Goal: Task Accomplishment & Management: Manage account settings

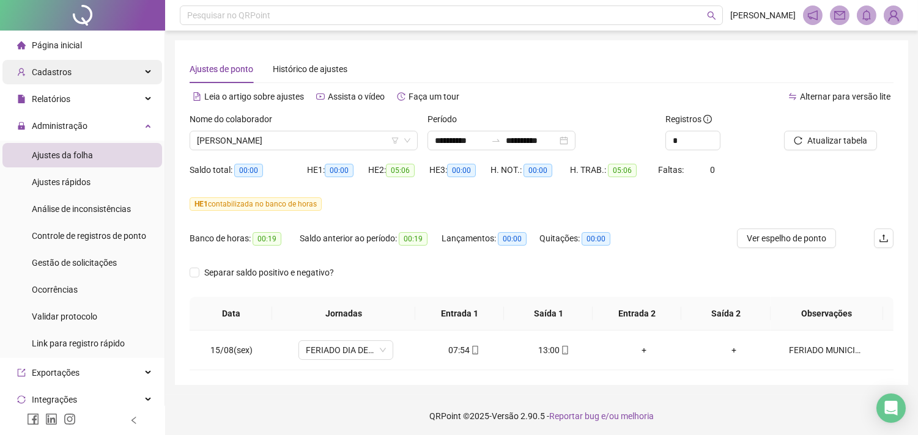
click at [65, 75] on span "Cadastros" at bounding box center [52, 72] width 40 height 10
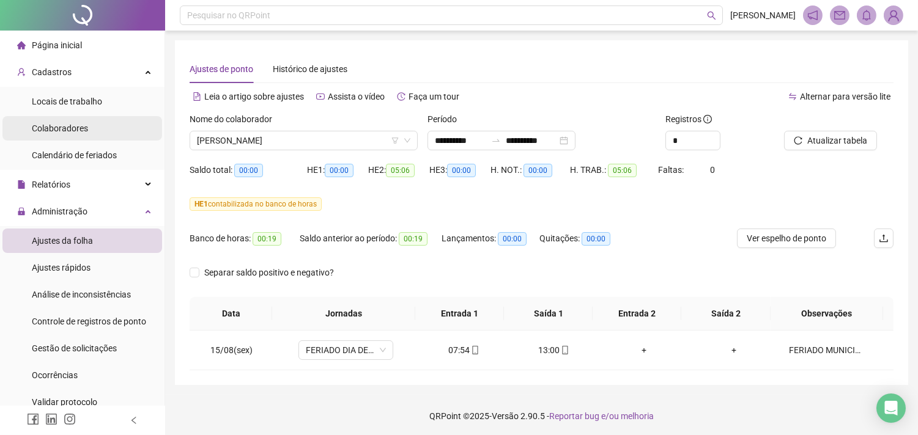
click at [92, 116] on li "Colaboradores" at bounding box center [82, 128] width 160 height 24
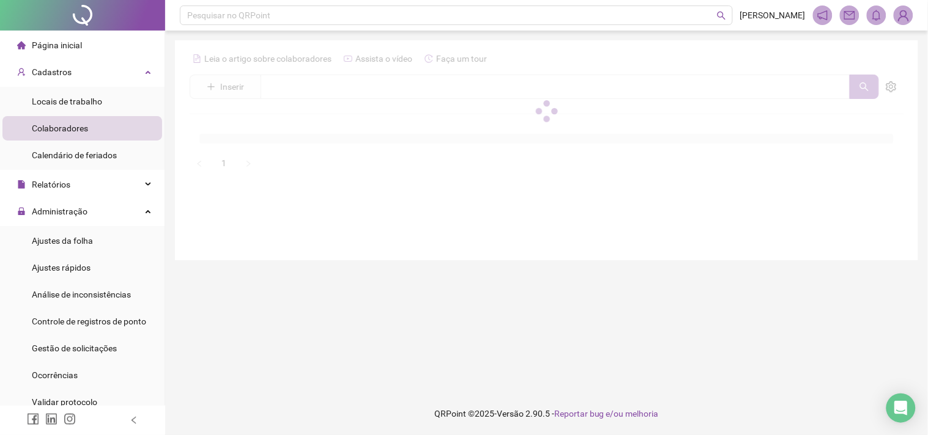
click at [387, 81] on div at bounding box center [547, 111] width 714 height 124
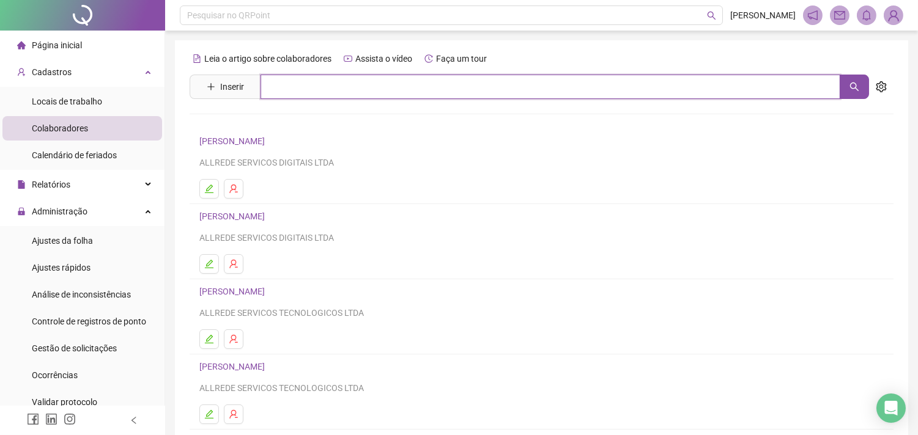
click at [394, 90] on input "text" at bounding box center [550, 87] width 580 height 24
type input "********"
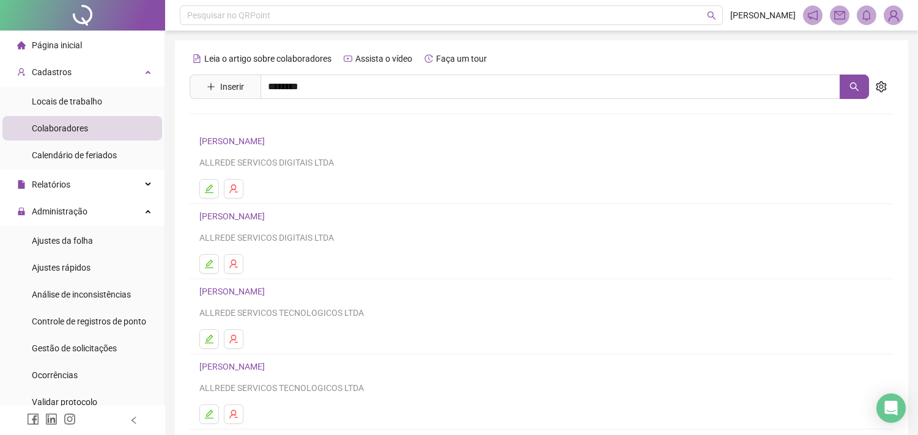
click at [282, 124] on link "[PERSON_NAME] CAVALCANTE" at bounding box center [272, 123] width 120 height 10
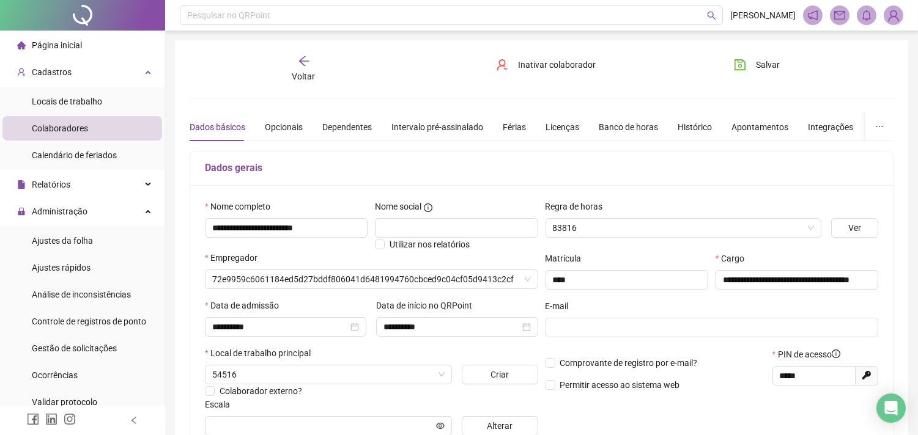
type input "**********"
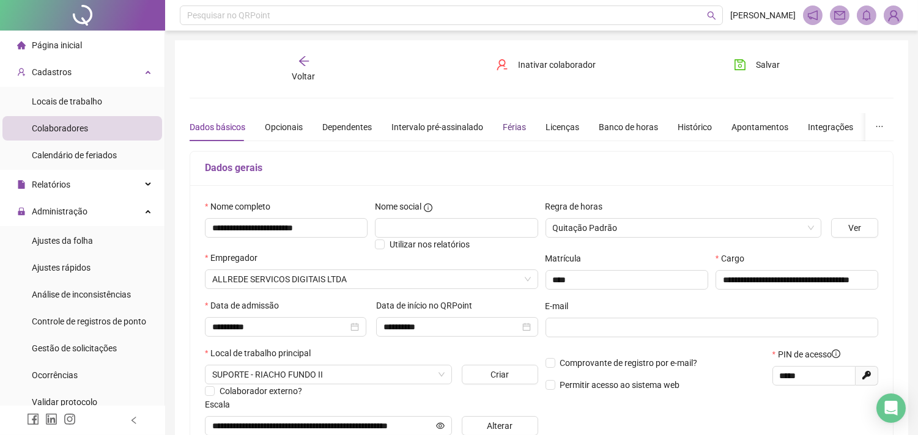
click at [512, 131] on div "Férias" at bounding box center [514, 126] width 23 height 13
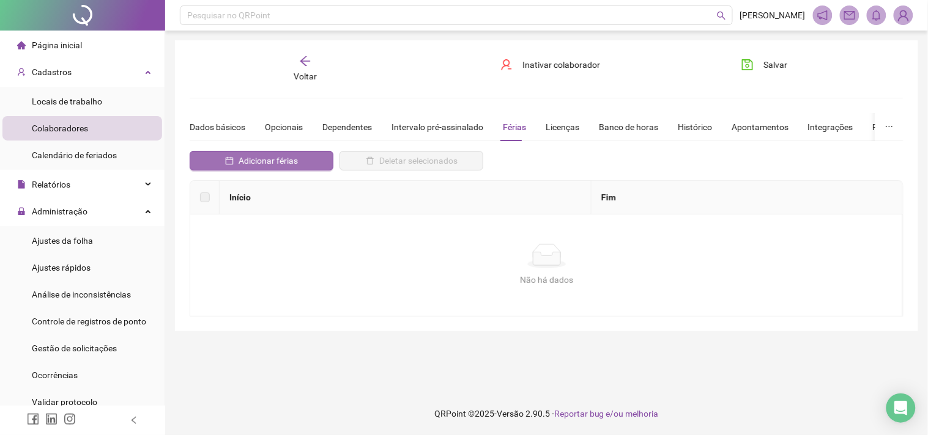
click at [287, 159] on span "Adicionar férias" at bounding box center [267, 160] width 59 height 13
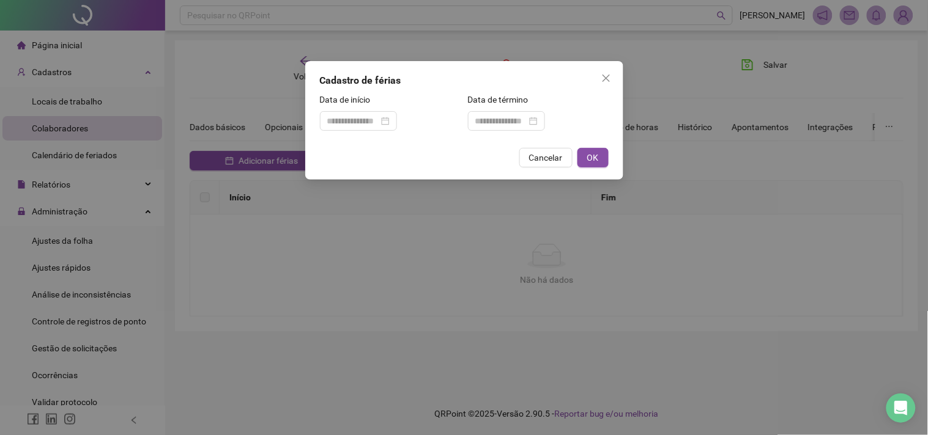
click at [361, 99] on label "Data de início" at bounding box center [349, 99] width 59 height 13
click at [367, 108] on div "Data de início" at bounding box center [390, 102] width 141 height 18
click at [370, 113] on div at bounding box center [358, 121] width 77 height 20
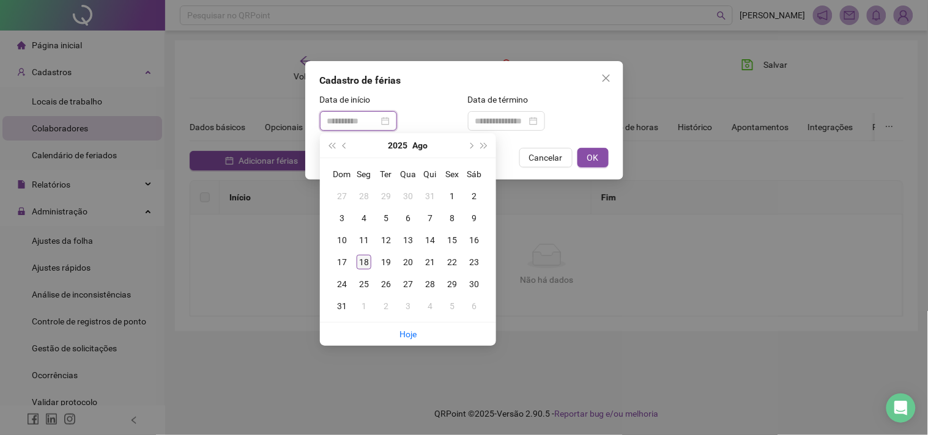
type input "**********"
click at [363, 270] on td "18" at bounding box center [364, 262] width 22 height 22
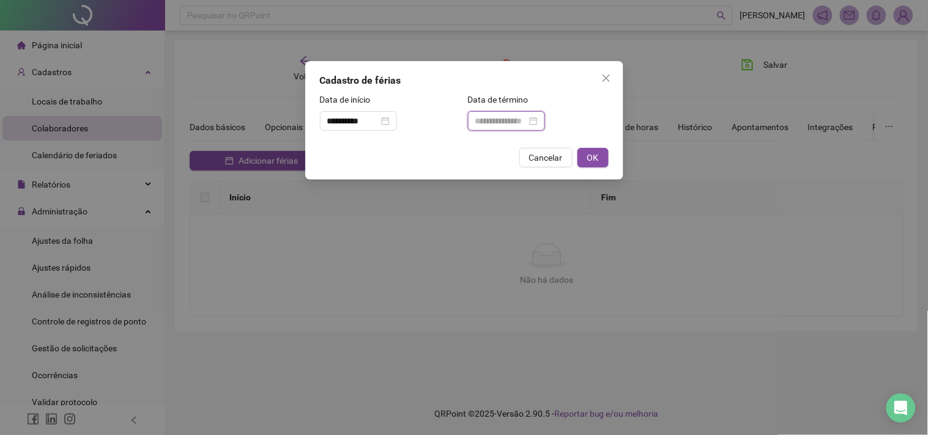
click at [503, 122] on input at bounding box center [500, 120] width 51 height 13
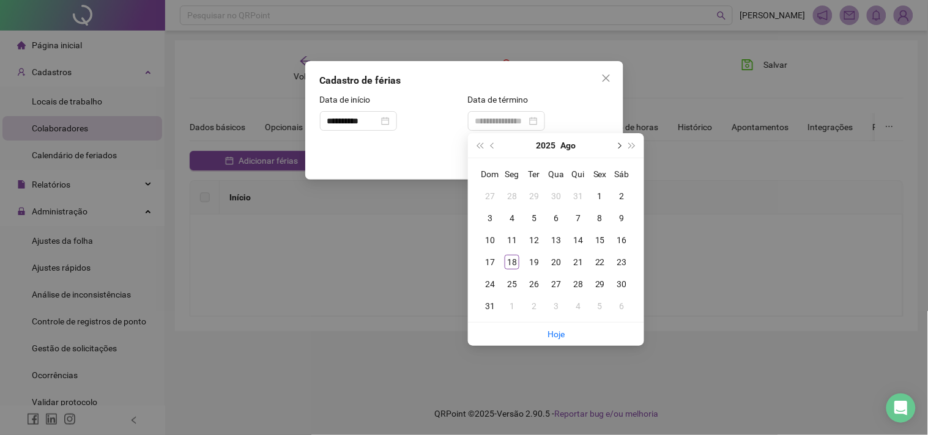
click at [621, 144] on span "next-year" at bounding box center [618, 145] width 6 height 6
type input "**********"
click at [620, 201] on div "6" at bounding box center [622, 196] width 15 height 15
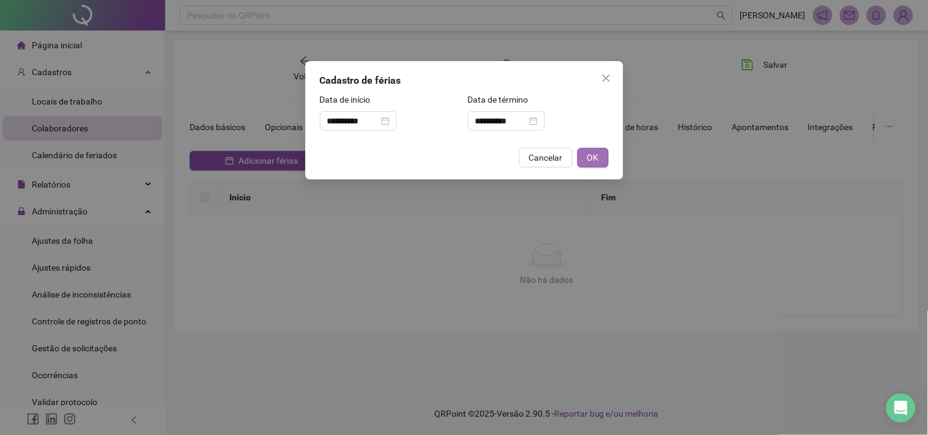
click at [595, 155] on span "OK" at bounding box center [593, 157] width 12 height 13
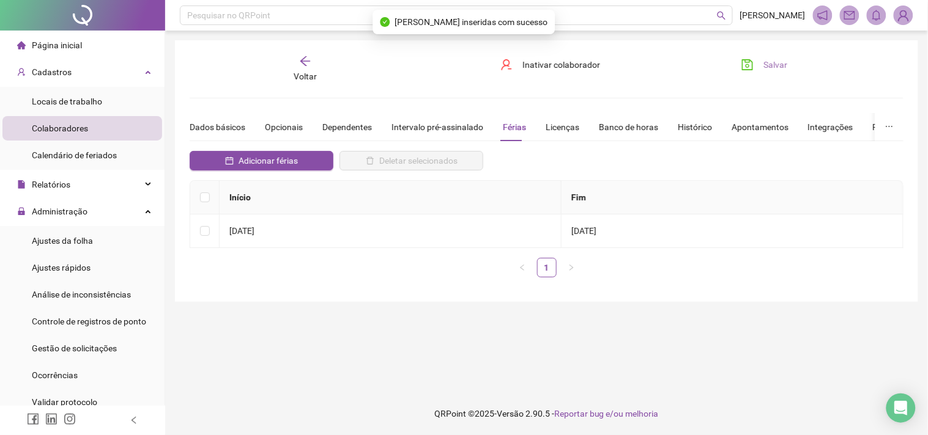
click at [772, 61] on span "Salvar" at bounding box center [775, 64] width 24 height 13
click at [307, 62] on icon "arrow-left" at bounding box center [305, 61] width 12 height 12
